Goal: Task Accomplishment & Management: Complete application form

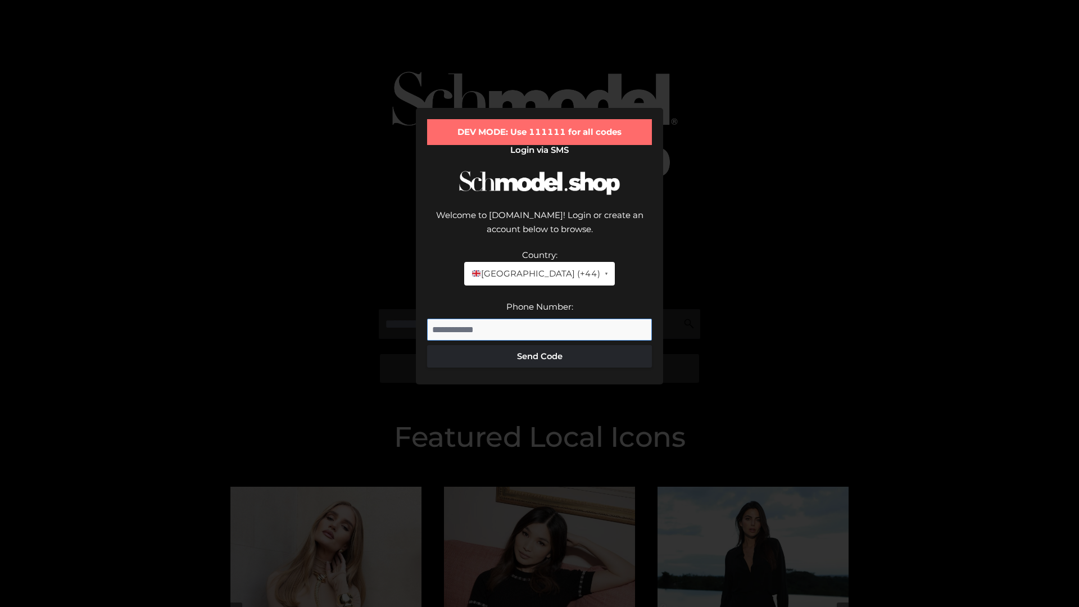
click at [540, 319] on input "Phone Number:" at bounding box center [539, 330] width 225 height 22
type input "**********"
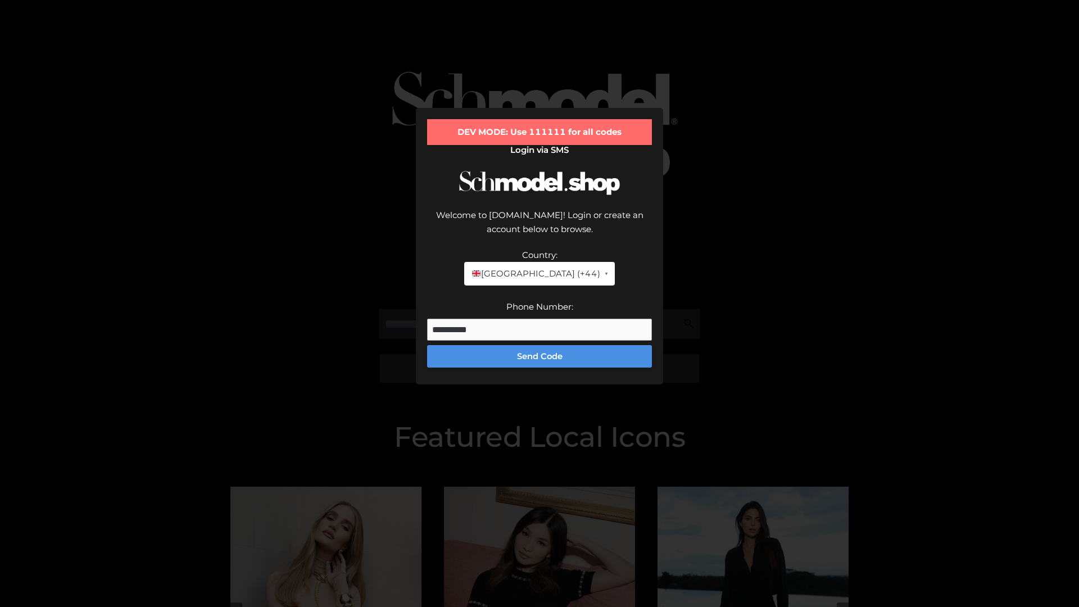
click at [540, 345] on button "Send Code" at bounding box center [539, 356] width 225 height 22
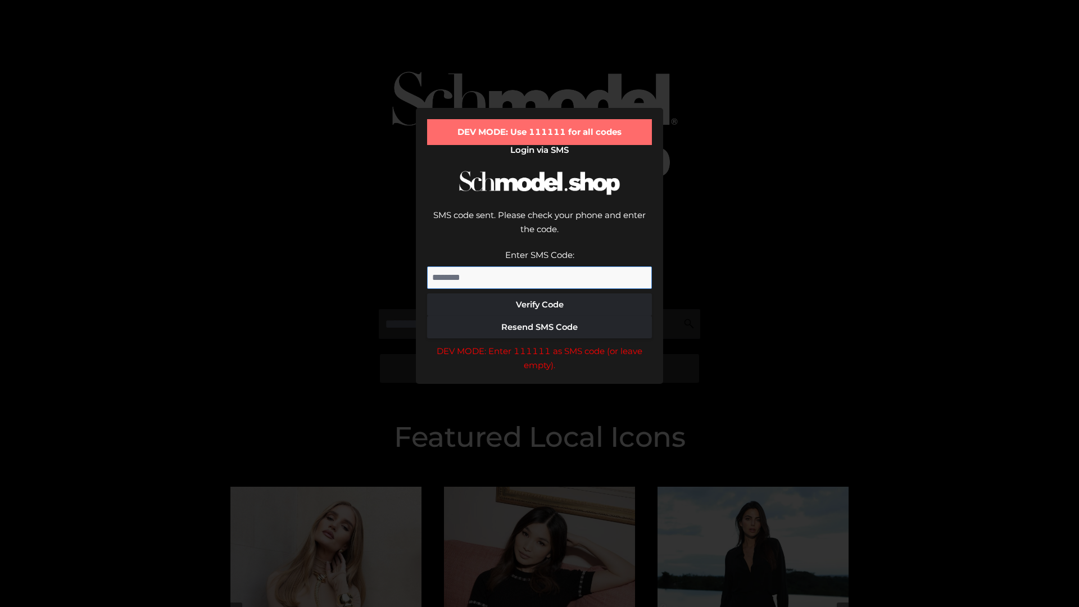
click at [540, 266] on input "Enter SMS Code:" at bounding box center [539, 277] width 225 height 22
type input "******"
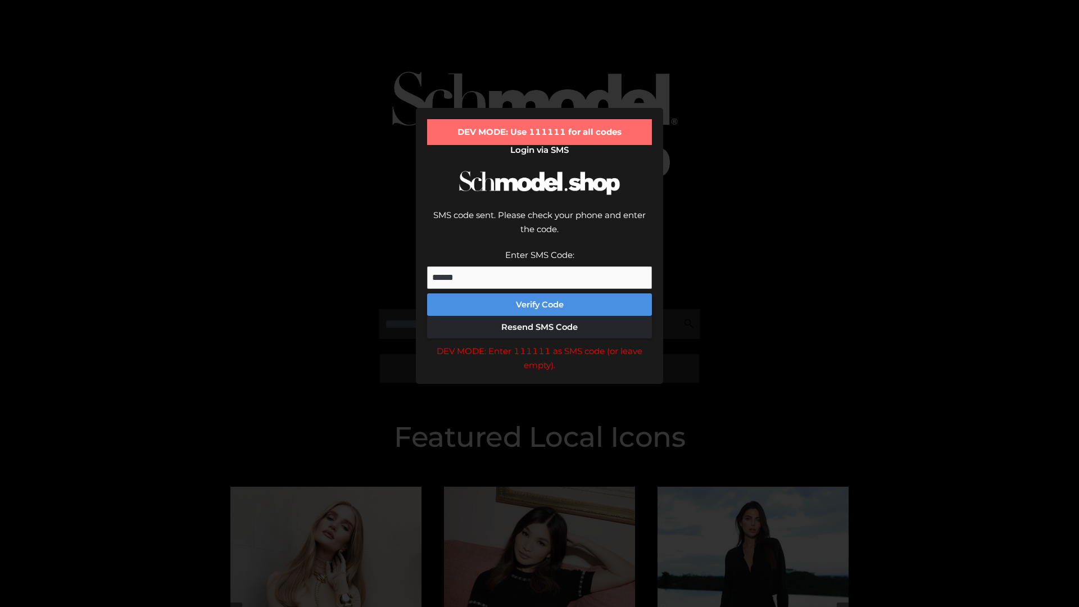
click at [540, 293] on button "Verify Code" at bounding box center [539, 304] width 225 height 22
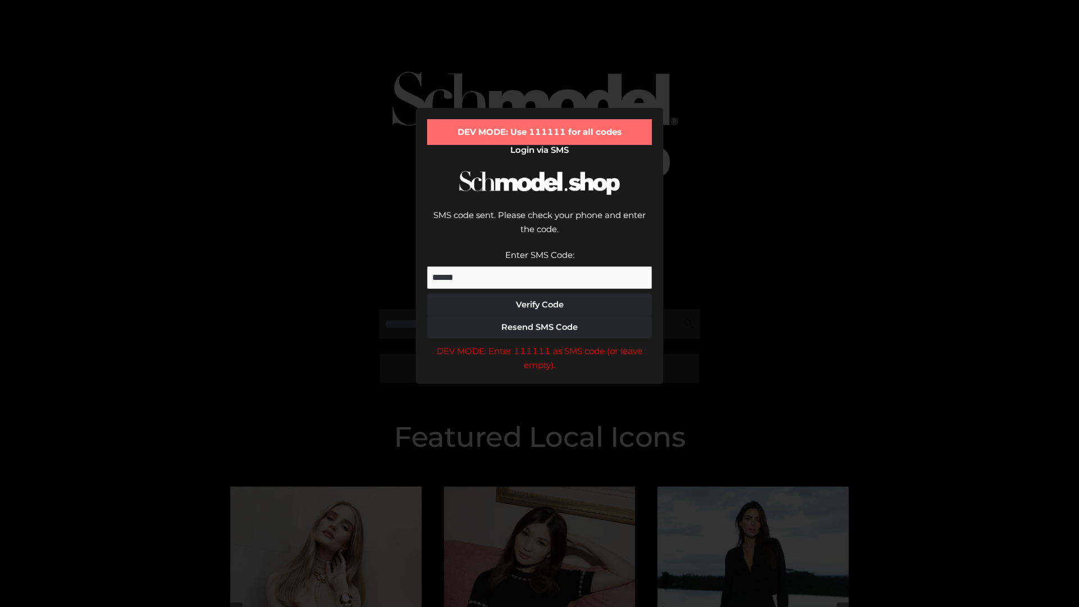
click at [540, 344] on div "DEV MODE: Enter 111111 as SMS code (or leave empty)." at bounding box center [539, 358] width 225 height 29
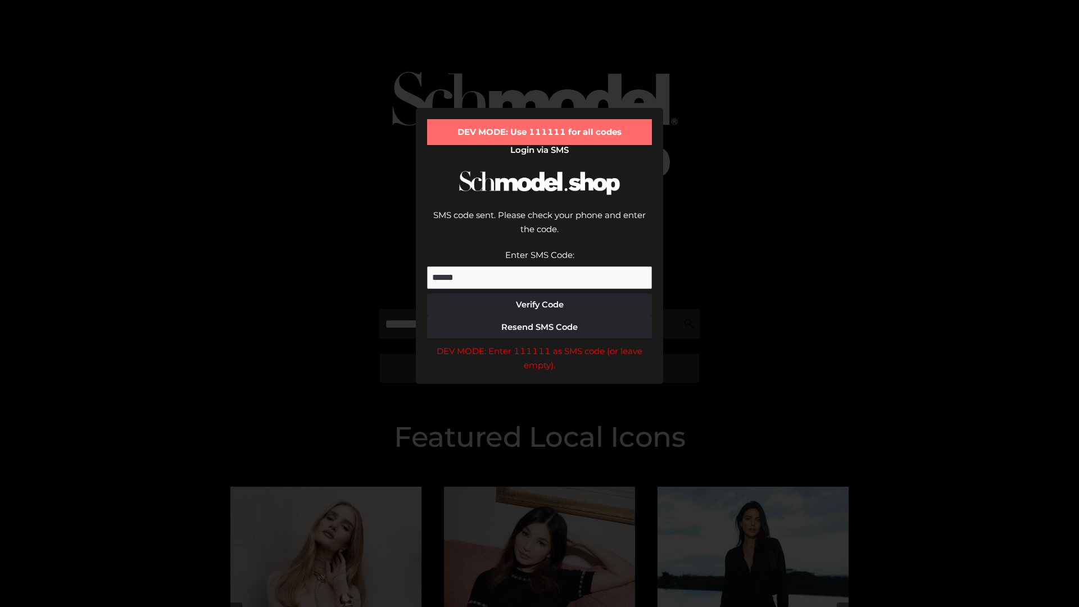
click at [540, 344] on div "DEV MODE: Enter 111111 as SMS code (or leave empty)." at bounding box center [539, 358] width 225 height 29
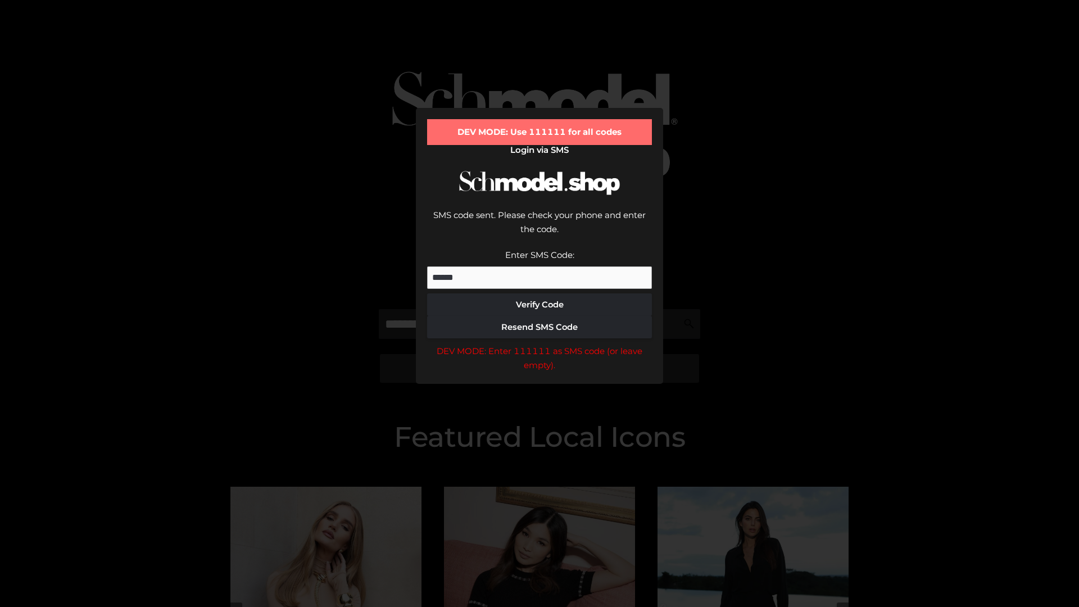
click at [540, 344] on div "DEV MODE: Enter 111111 as SMS code (or leave empty)." at bounding box center [539, 358] width 225 height 29
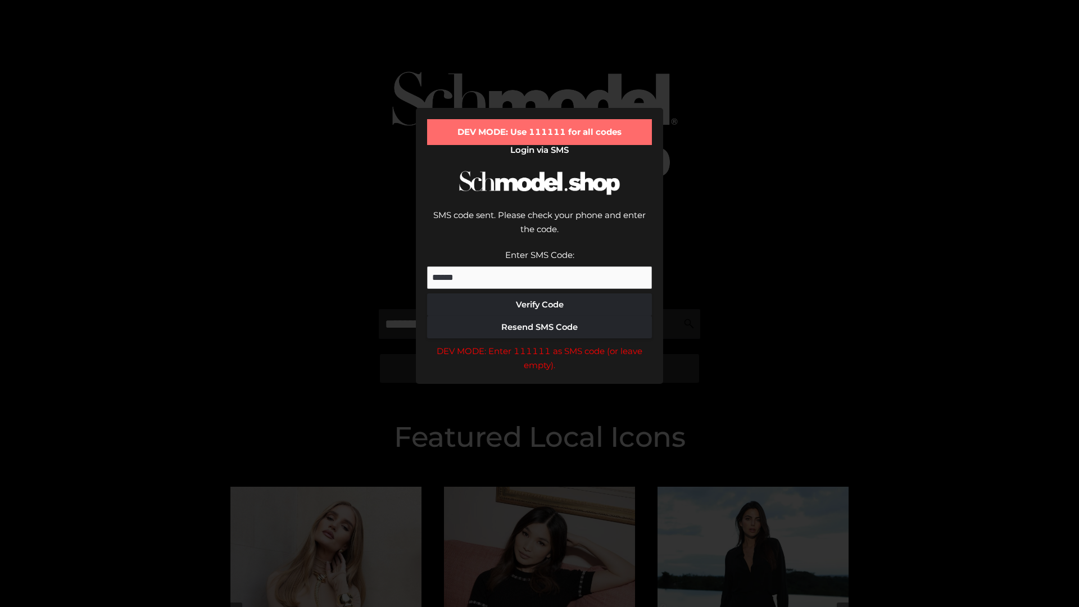
click at [540, 344] on div "DEV MODE: Enter 111111 as SMS code (or leave empty)." at bounding box center [539, 358] width 225 height 29
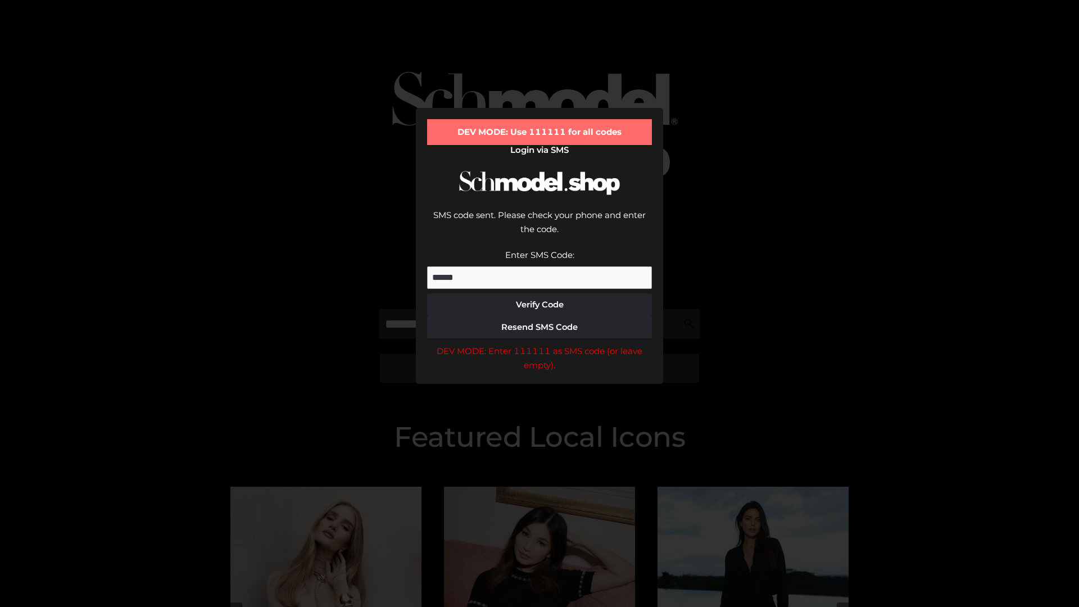
click at [540, 344] on div "DEV MODE: Enter 111111 as SMS code (or leave empty)." at bounding box center [539, 358] width 225 height 29
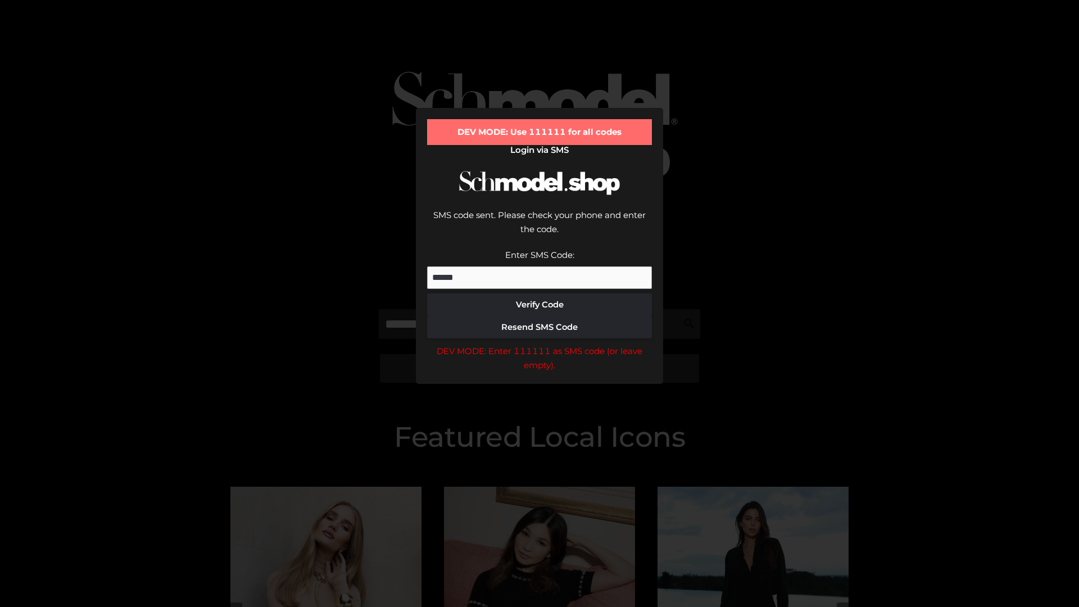
click at [540, 344] on div "DEV MODE: Enter 111111 as SMS code (or leave empty)." at bounding box center [539, 358] width 225 height 29
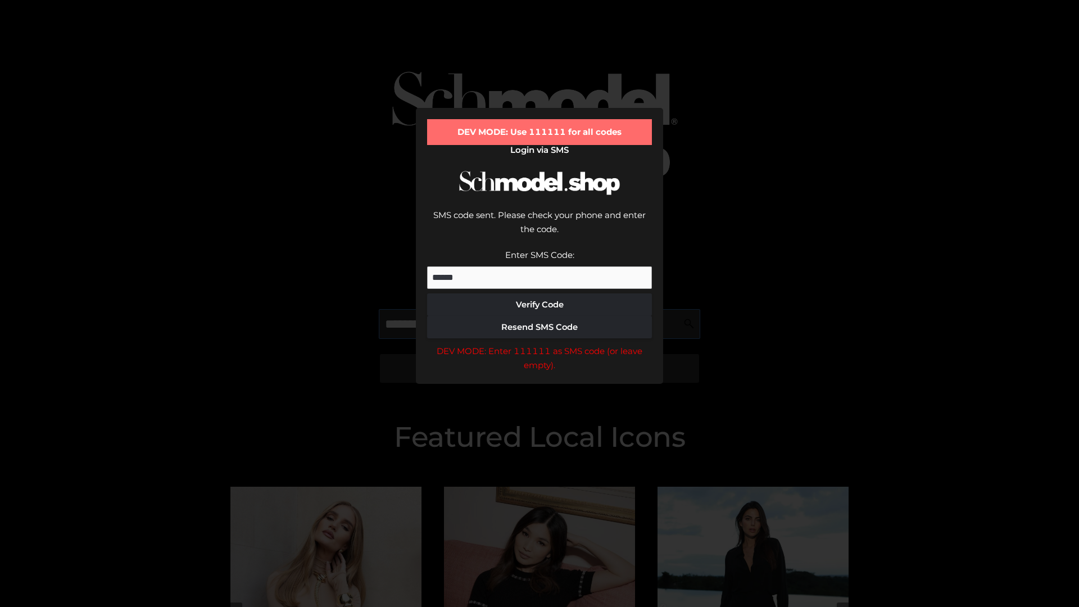
scroll to position [0, 58]
click at [540, 344] on div "DEV MODE: Enter 111111 as SMS code (or leave empty)." at bounding box center [539, 358] width 225 height 29
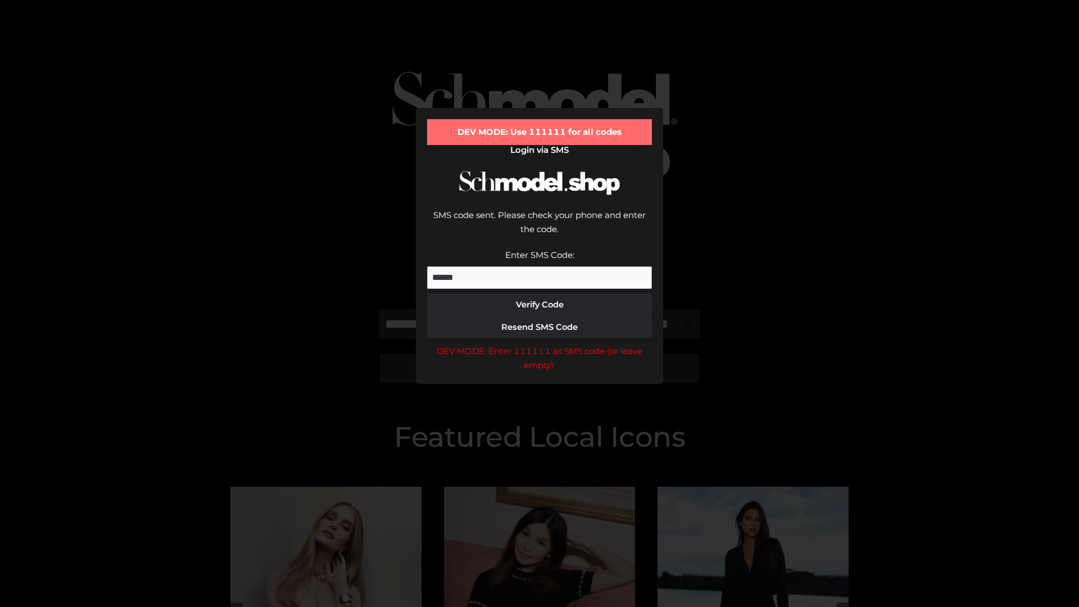
click at [540, 344] on div "DEV MODE: Enter 111111 as SMS code (or leave empty)." at bounding box center [539, 358] width 225 height 29
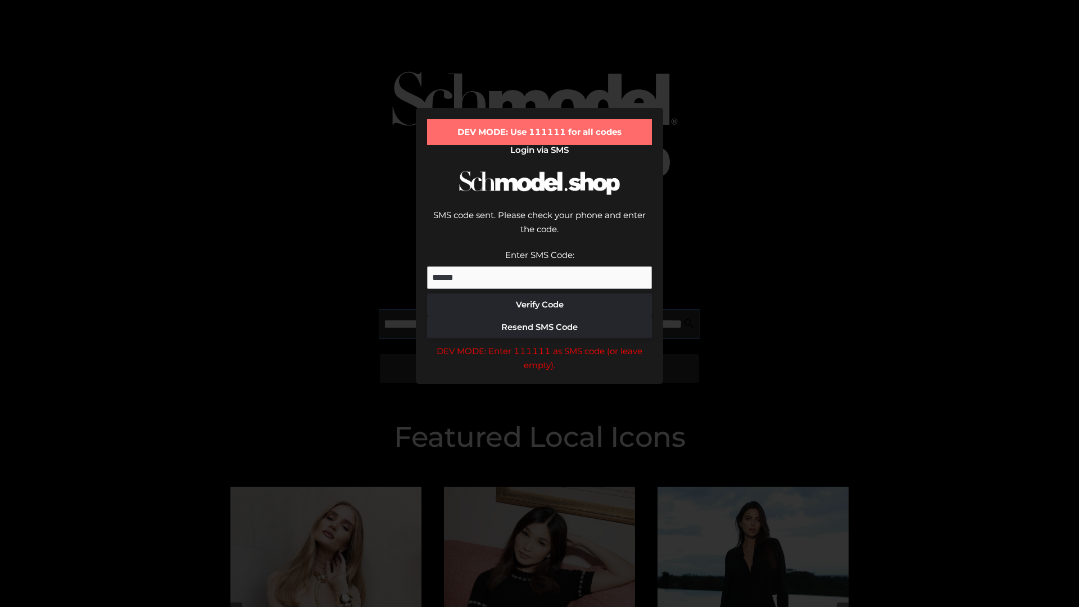
scroll to position [0, 123]
click at [540, 344] on div "DEV MODE: Enter 111111 as SMS code (or leave empty)." at bounding box center [539, 358] width 225 height 29
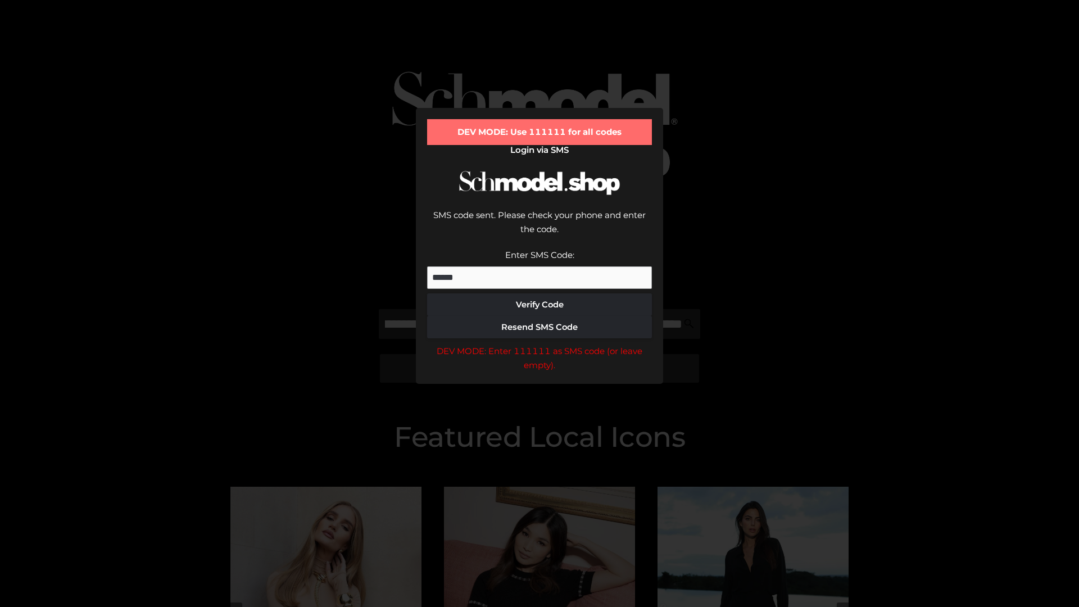
click at [540, 344] on div "DEV MODE: Enter 111111 as SMS code (or leave empty)." at bounding box center [539, 358] width 225 height 29
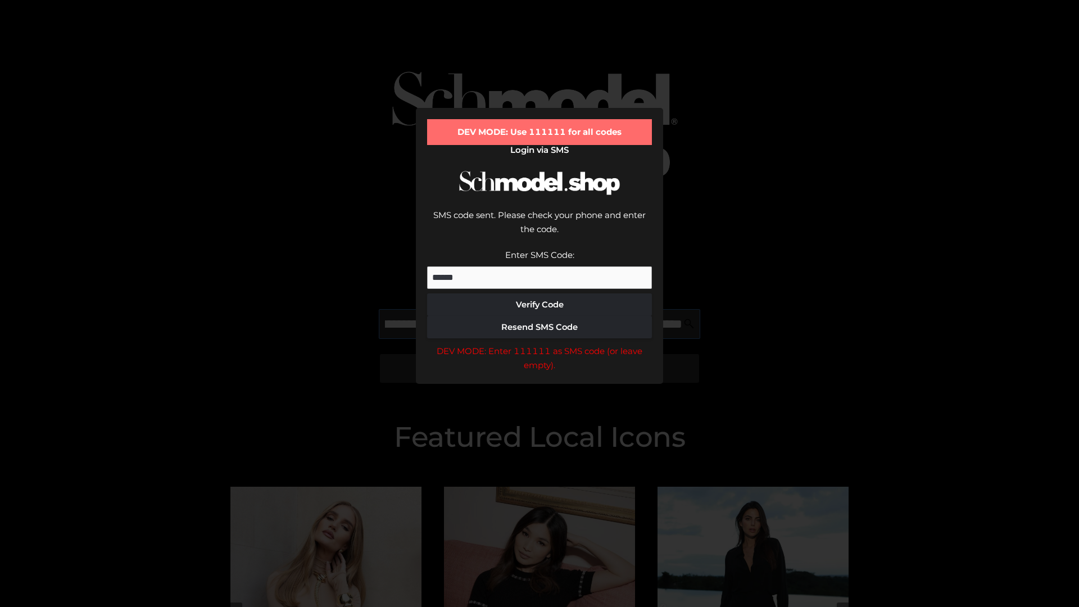
scroll to position [0, 191]
click at [540, 344] on div "DEV MODE: Enter 111111 as SMS code (or leave empty)." at bounding box center [539, 358] width 225 height 29
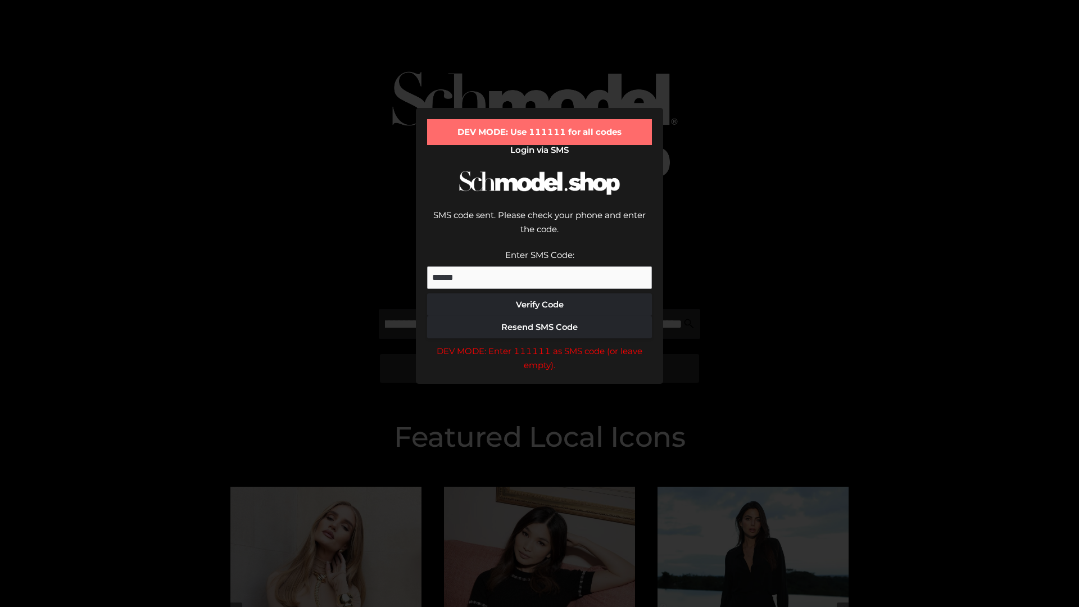
click at [540, 344] on div "DEV MODE: Enter 111111 as SMS code (or leave empty)." at bounding box center [539, 358] width 225 height 29
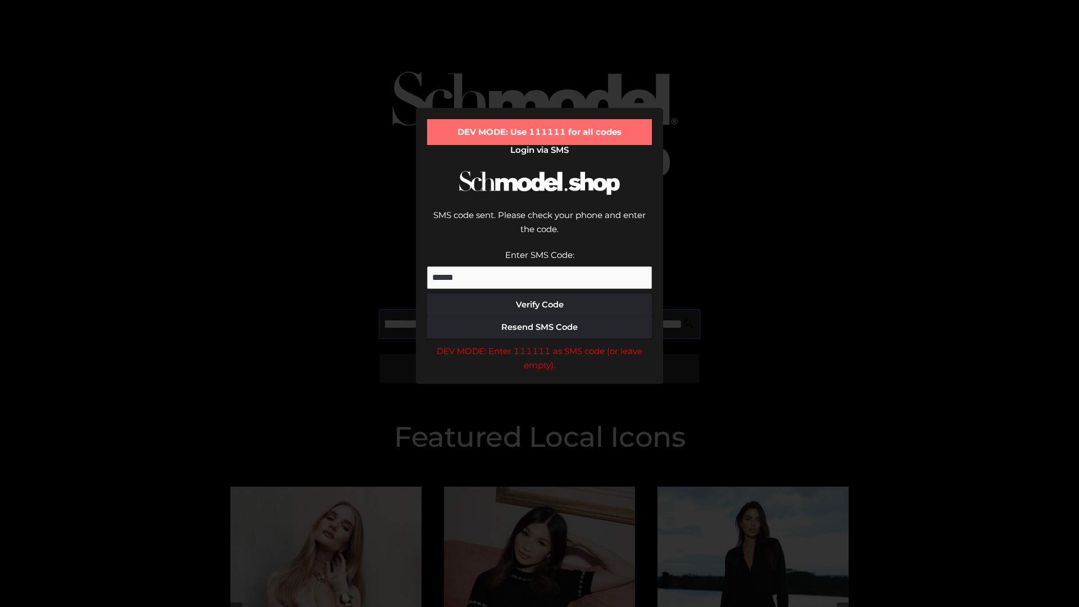
scroll to position [0, 261]
click at [540, 344] on div "DEV MODE: Enter 111111 as SMS code (or leave empty)." at bounding box center [539, 358] width 225 height 29
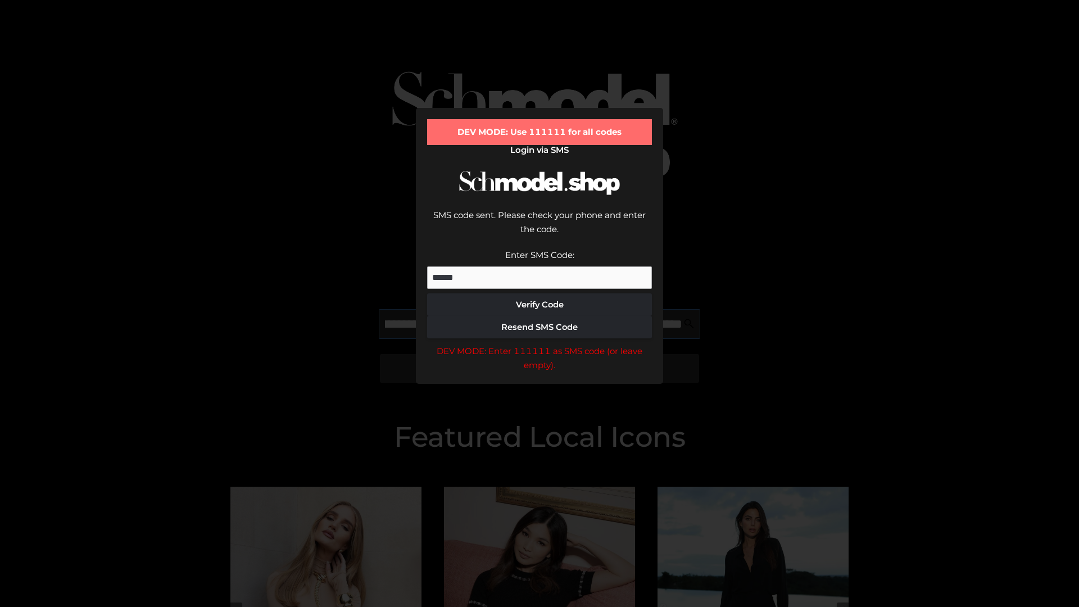
type input "**********"
click at [540, 344] on div "DEV MODE: Enter 111111 as SMS code (or leave empty)." at bounding box center [539, 358] width 225 height 29
